Goal: Find specific page/section: Find specific page/section

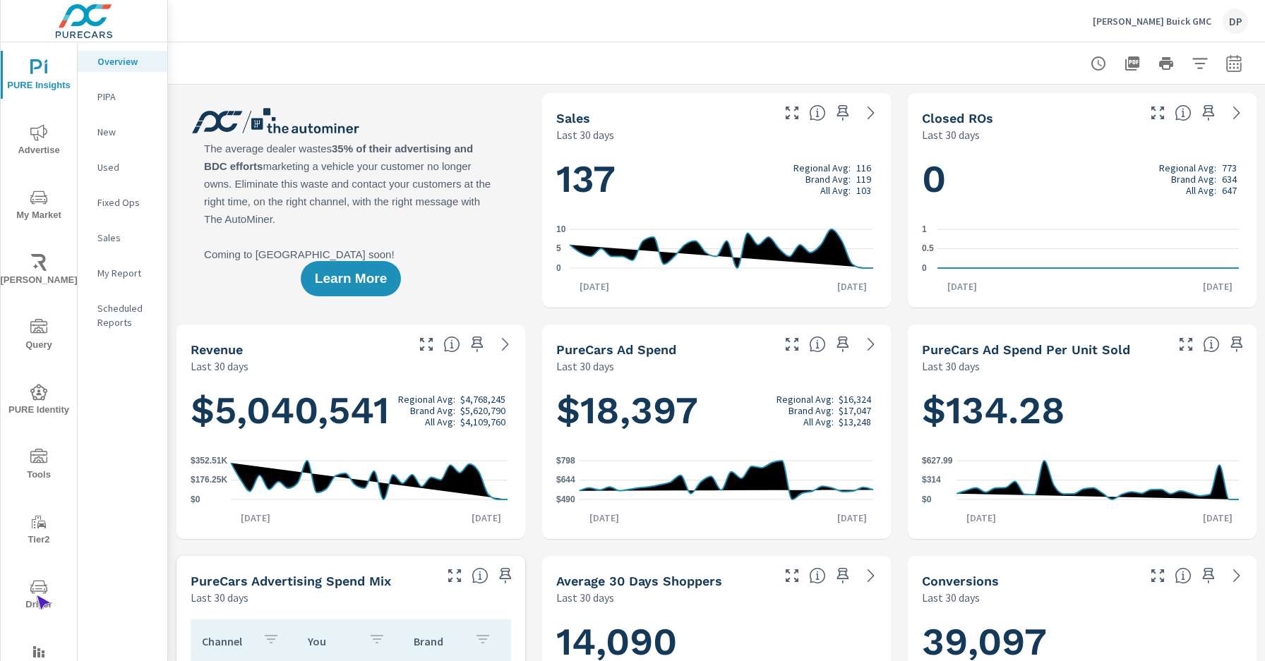
click at [36, 596] on span "Driver" at bounding box center [39, 596] width 68 height 35
